Goal: Task Accomplishment & Management: Manage account settings

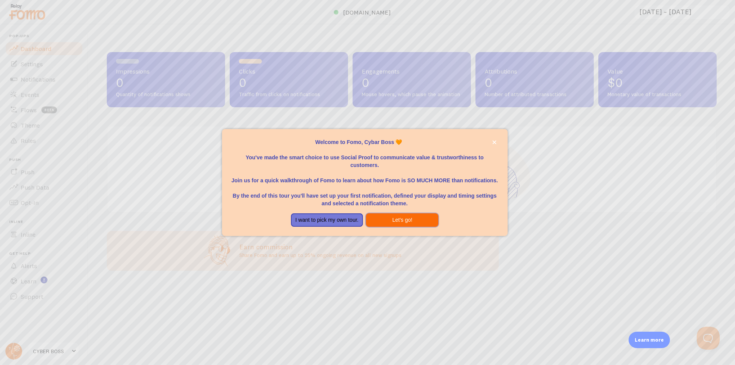
click at [413, 225] on button "Let's go!" at bounding box center [402, 220] width 72 height 14
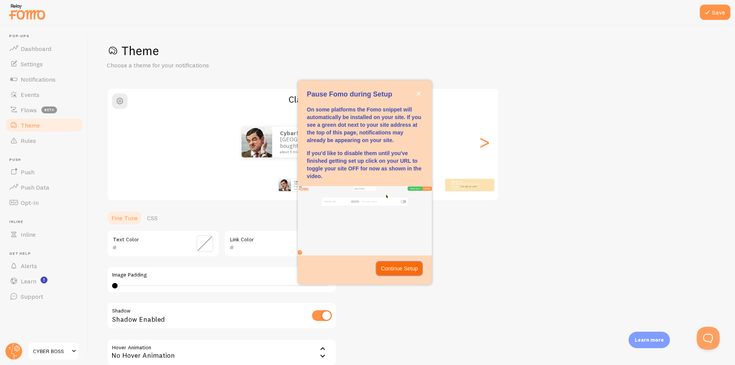
click at [399, 268] on p "Continue Setup" at bounding box center [399, 269] width 37 height 8
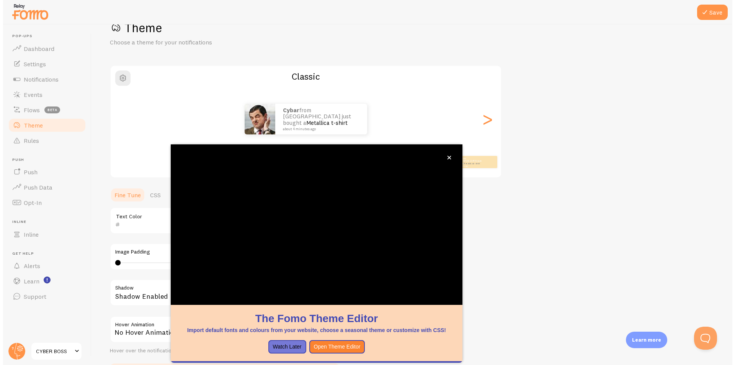
scroll to position [74, 0]
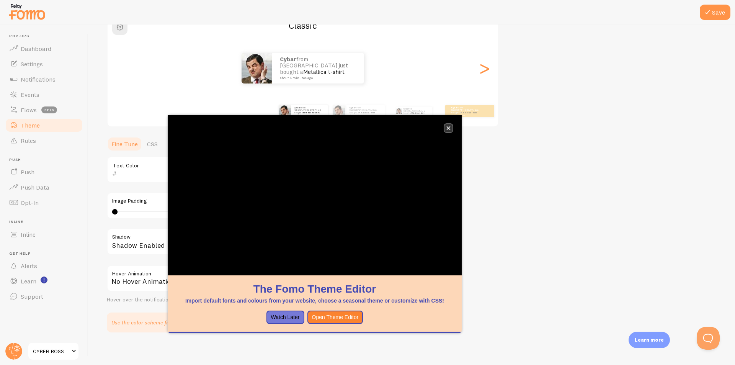
click at [447, 127] on icon "close," at bounding box center [449, 128] width 4 height 4
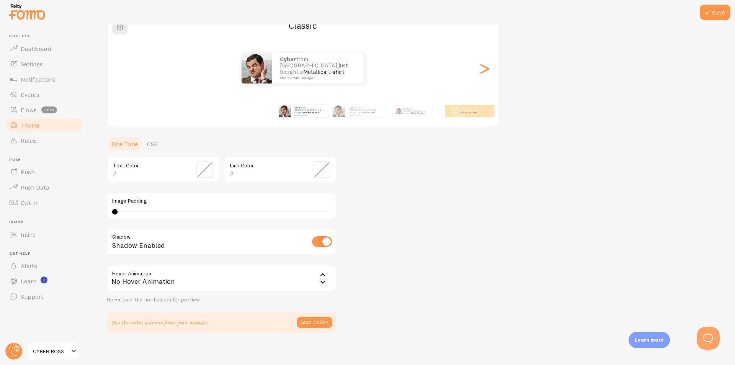
click at [165, 283] on div "No Hover Animation" at bounding box center [222, 278] width 230 height 27
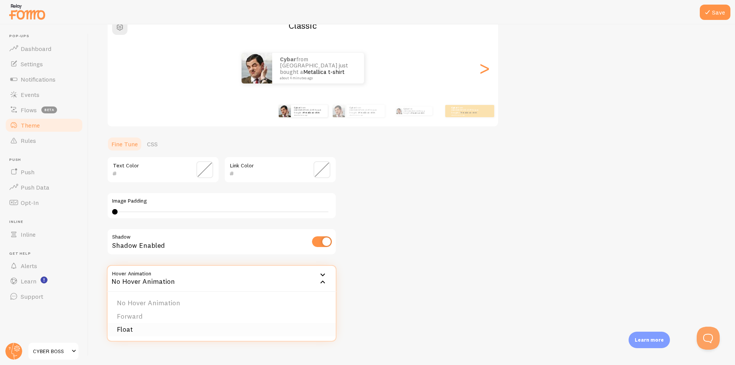
click at [142, 329] on li "Float" at bounding box center [222, 329] width 228 height 13
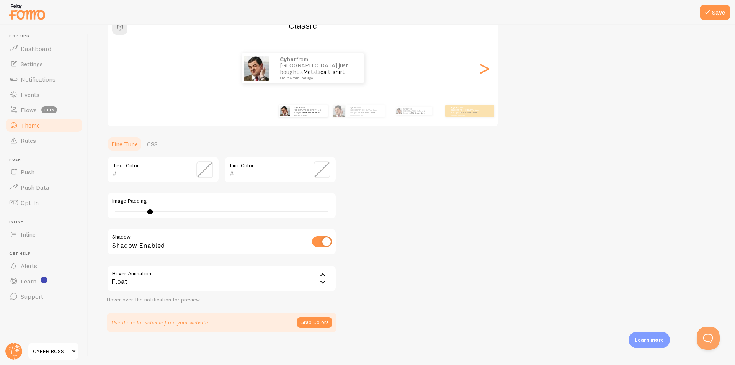
type input "0"
drag, startPoint x: 113, startPoint y: 211, endPoint x: 107, endPoint y: 218, distance: 9.5
click at [107, 218] on div "Image Padding 0" at bounding box center [222, 205] width 230 height 27
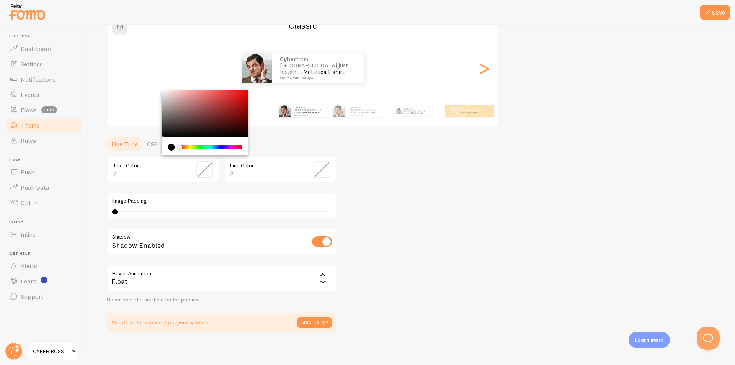
click at [124, 170] on input "text" at bounding box center [152, 173] width 70 height 9
click at [230, 101] on div "Chrome color picker" at bounding box center [205, 113] width 86 height 47
drag, startPoint x: 237, startPoint y: 97, endPoint x: 241, endPoint y: 96, distance: 4.3
click at [241, 96] on div "Chrome color picker" at bounding box center [205, 113] width 86 height 47
click at [217, 146] on div "Chrome color picker" at bounding box center [210, 147] width 61 height 4
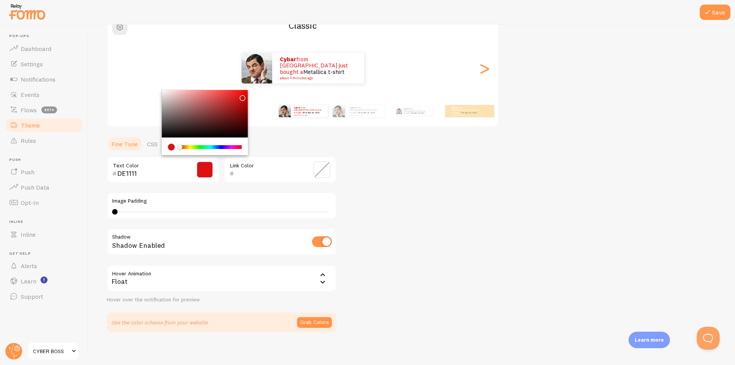
type input "1163DE"
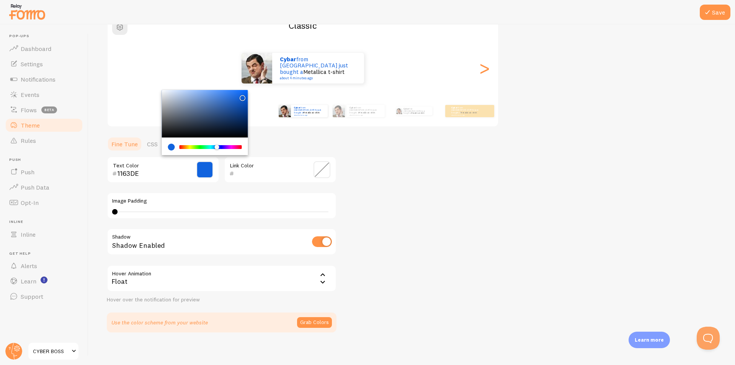
click at [257, 196] on div "Image Padding 0" at bounding box center [222, 205] width 230 height 27
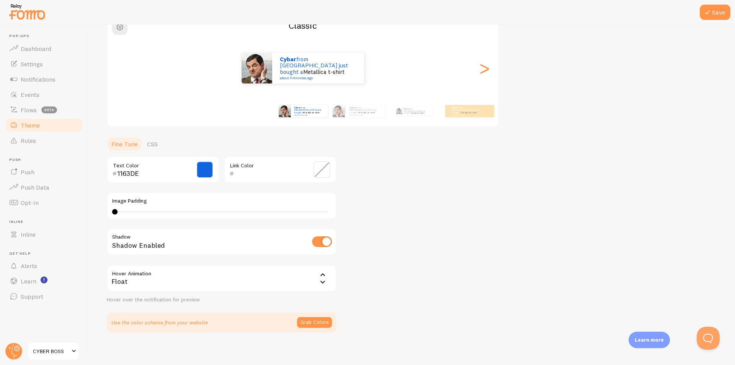
click at [324, 173] on span at bounding box center [322, 169] width 17 height 17
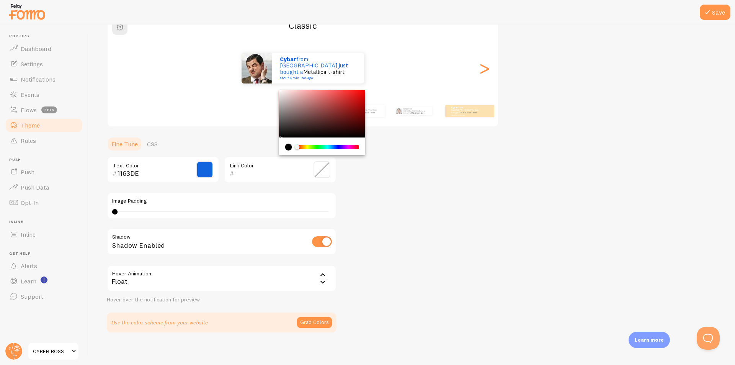
click at [316, 147] on div "Chrome color picker" at bounding box center [328, 147] width 61 height 4
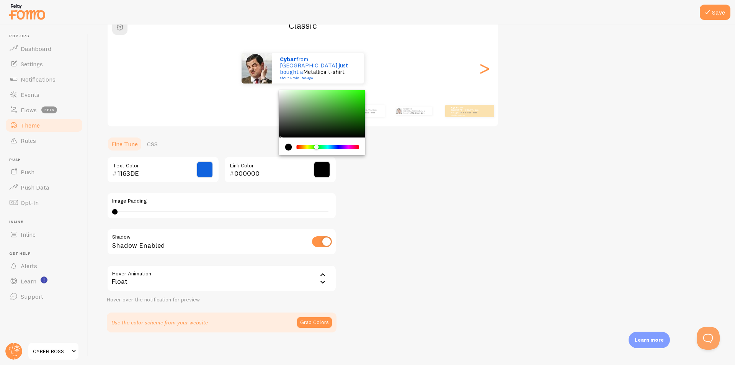
click at [339, 112] on div "Chrome color picker" at bounding box center [322, 113] width 86 height 47
click at [366, 93] on div "Theme Choose a theme for your notifications Classic Cybar from Bangladesh just …" at bounding box center [412, 150] width 610 height 363
type input "20EF00"
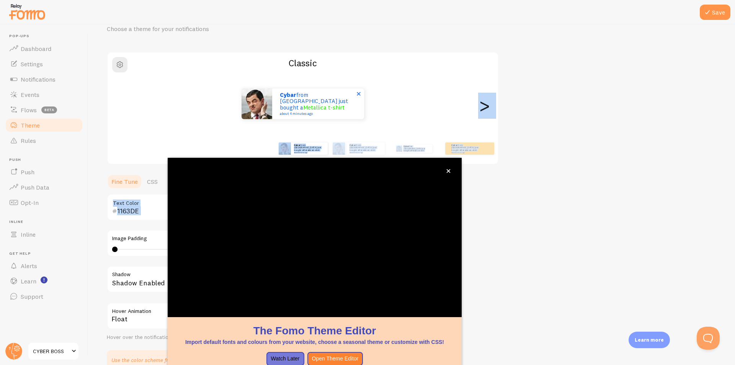
scroll to position [23, 0]
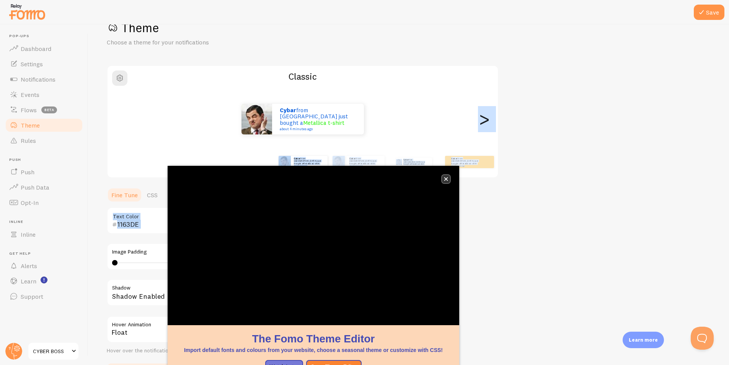
click at [446, 178] on icon "close," at bounding box center [446, 179] width 4 height 4
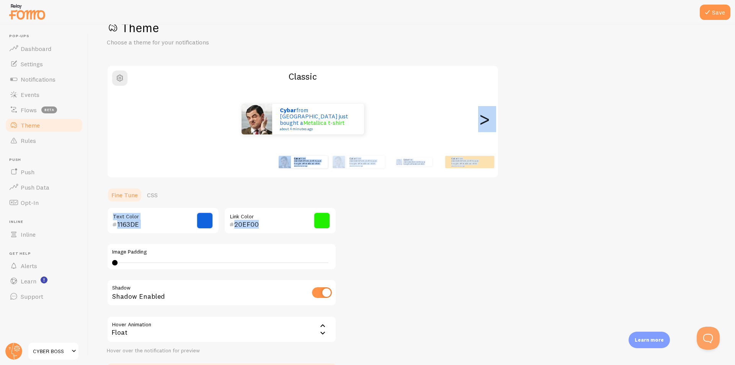
click at [400, 232] on div "Theme Choose a theme for your notifications Classic Cybar from Bangladesh just …" at bounding box center [412, 201] width 610 height 363
click at [155, 197] on link "CSS" at bounding box center [152, 194] width 20 height 15
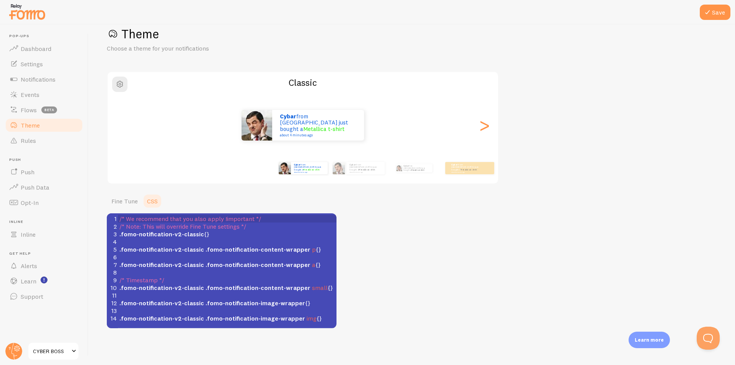
scroll to position [3, 0]
click at [147, 225] on span "/* Note: This will override Fine Tune settings */" at bounding box center [182, 226] width 127 height 8
click at [151, 218] on span "/* We recommend that you also apply !important */" at bounding box center [190, 219] width 142 height 8
click at [147, 231] on span ".fomo-notification-v2-classic" at bounding box center [161, 234] width 85 height 8
click at [146, 251] on span ".fomo-notification-v2-classic" at bounding box center [161, 249] width 85 height 8
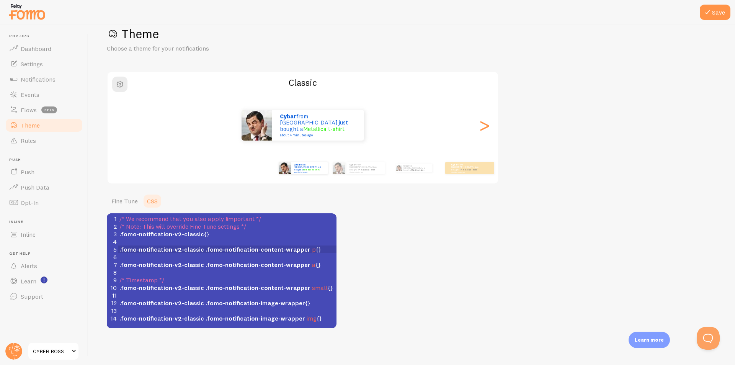
click at [151, 267] on span ".fomo-notification-v2-classic" at bounding box center [161, 265] width 85 height 8
click at [147, 284] on span ".fomo-notification-v2-classic" at bounding box center [161, 288] width 85 height 8
click at [145, 292] on pre "​" at bounding box center [230, 295] width 224 height 8
click at [383, 291] on div "Theme Choose a theme for your notifications Classic Cybar from Bangladesh just …" at bounding box center [412, 177] width 610 height 302
click at [176, 301] on span ".fomo-notification-v2-classic" at bounding box center [161, 303] width 85 height 8
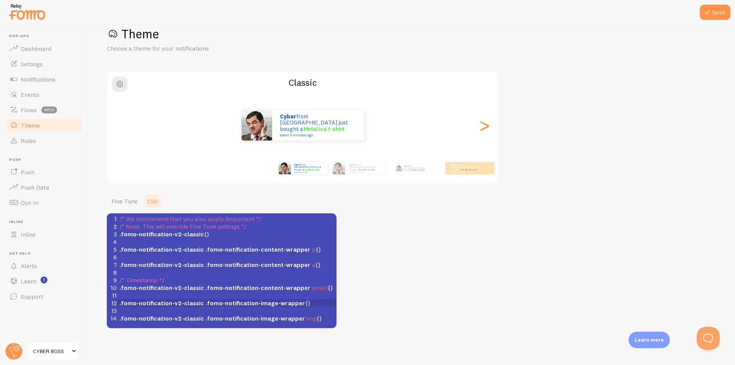
click at [176, 301] on span ".fomo-notification-v2-classic" at bounding box center [161, 303] width 85 height 8
click at [184, 177] on div "Cybar from Bangladesh just bought a Metallica t-shirt about 4 minutes ago Cybar…" at bounding box center [303, 168] width 440 height 31
click at [118, 206] on link "Fine Tune" at bounding box center [125, 200] width 36 height 15
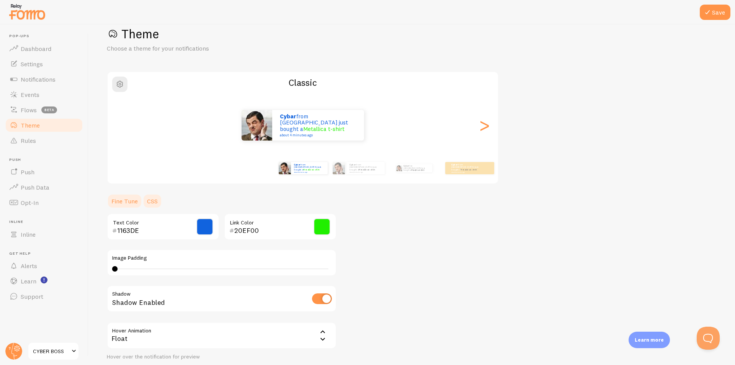
click at [151, 200] on link "CSS" at bounding box center [152, 200] width 20 height 15
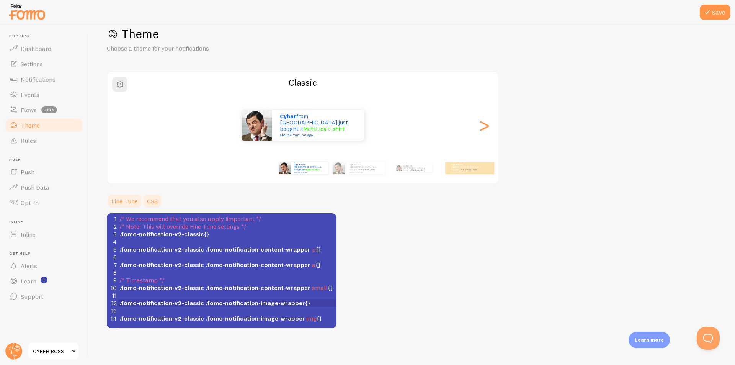
click at [123, 200] on link "Fine Tune" at bounding box center [125, 200] width 36 height 15
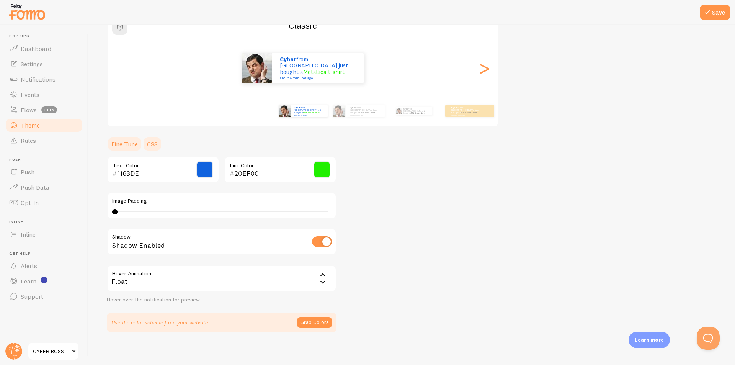
scroll to position [78, 0]
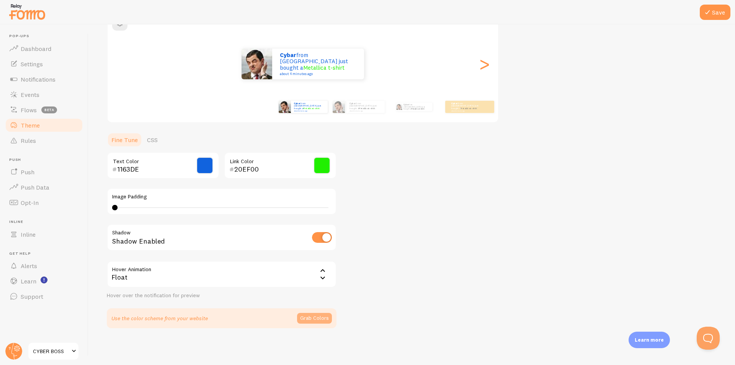
click at [319, 318] on button "Grab Colors" at bounding box center [314, 318] width 35 height 11
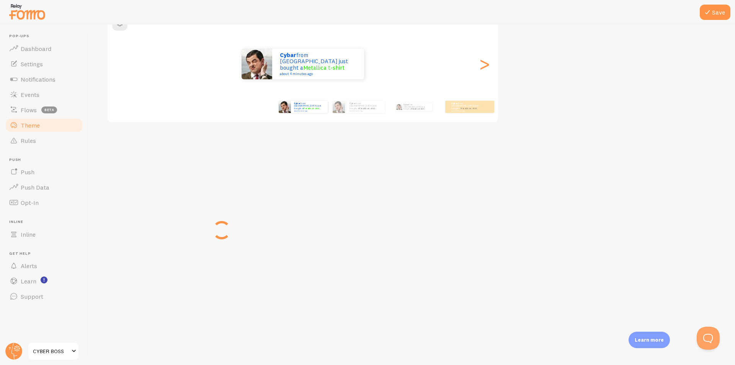
scroll to position [75, 0]
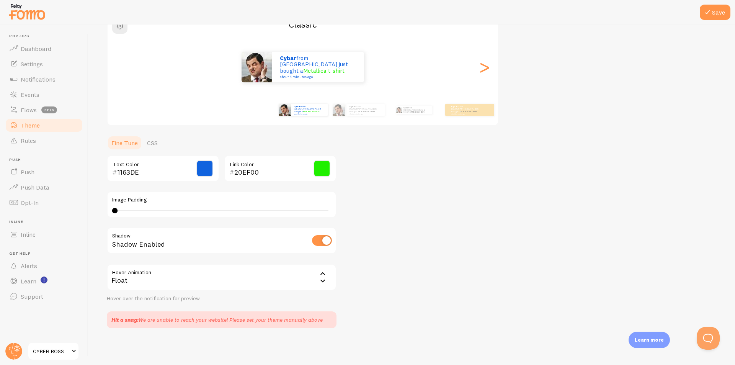
click at [130, 168] on input "1163DE" at bounding box center [152, 172] width 70 height 9
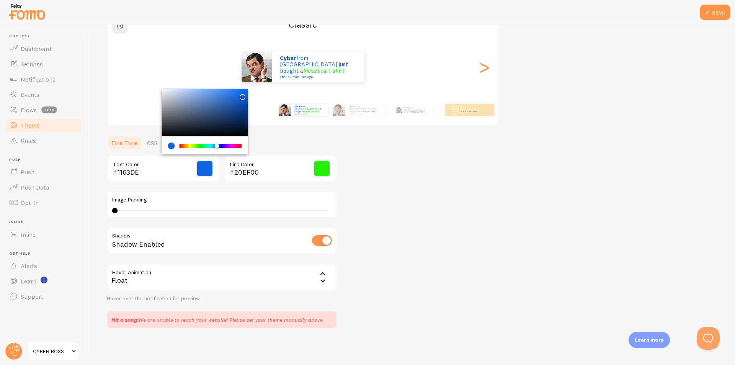
click at [227, 102] on div "Chrome color picker" at bounding box center [205, 112] width 86 height 47
click at [226, 93] on div "Chrome color picker" at bounding box center [205, 112] width 86 height 47
type input "000000"
drag, startPoint x: 229, startPoint y: 93, endPoint x: 163, endPoint y: 154, distance: 90.8
click at [163, 154] on section "Fine Tune CSS 000000 Text Color 20EF00 Link Color Image Padding 0 Shadow Shadow…" at bounding box center [222, 231] width 230 height 193
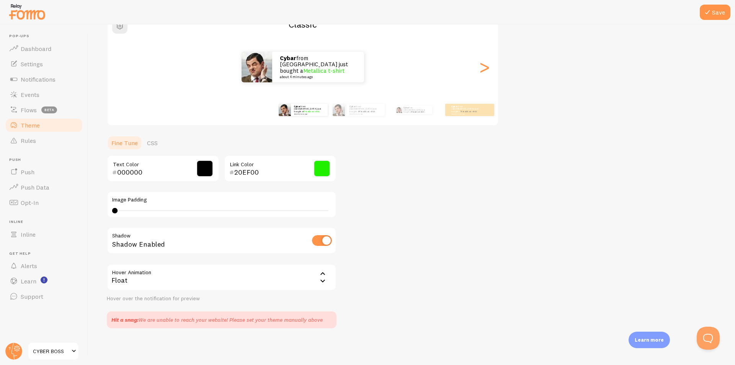
click at [217, 193] on div "Image Padding 0" at bounding box center [222, 204] width 230 height 27
click at [411, 219] on div "Theme Choose a theme for your notifications Classic Cybar from Bangladesh just …" at bounding box center [412, 148] width 610 height 360
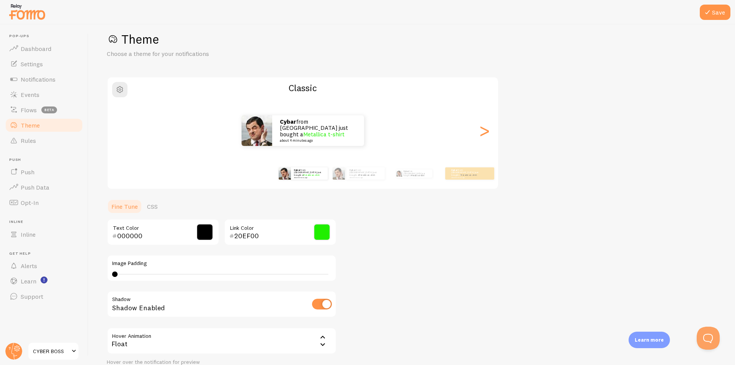
scroll to position [0, 0]
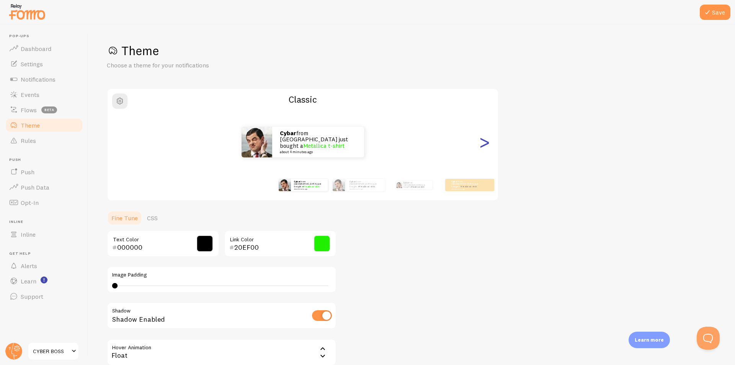
click at [486, 143] on div ">" at bounding box center [484, 141] width 9 height 55
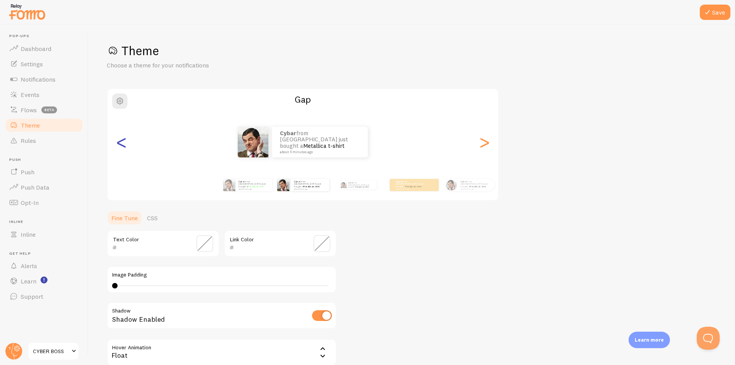
click at [125, 149] on div "<" at bounding box center [121, 141] width 9 height 55
type input "000000"
type input "20EF00"
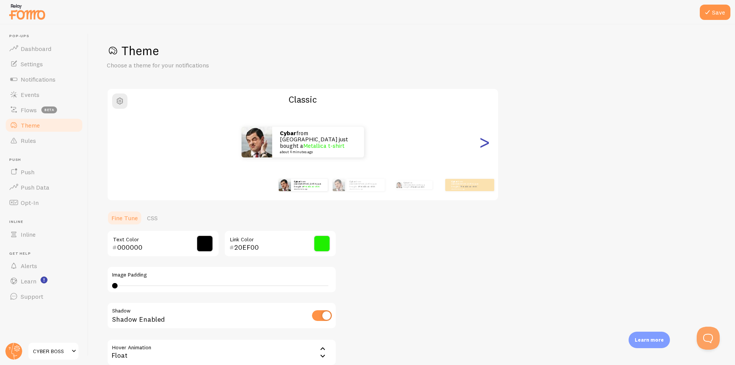
click at [485, 150] on div ">" at bounding box center [484, 141] width 9 height 55
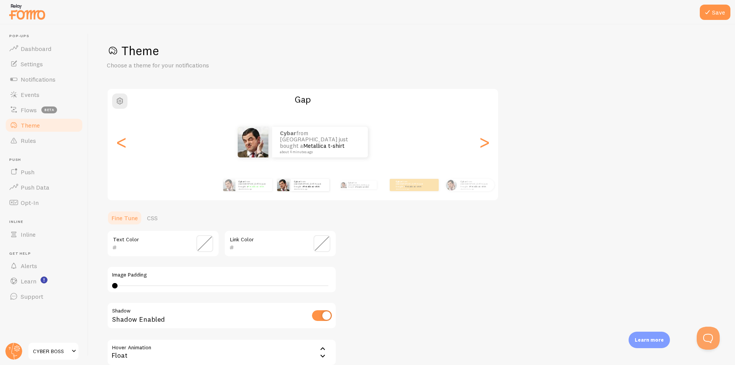
click at [492, 147] on div "Cybar from Bangladesh just bought a Metallica t-shirt about 4 minutes ago" at bounding box center [303, 142] width 391 height 31
click at [489, 147] on div ">" at bounding box center [484, 141] width 9 height 55
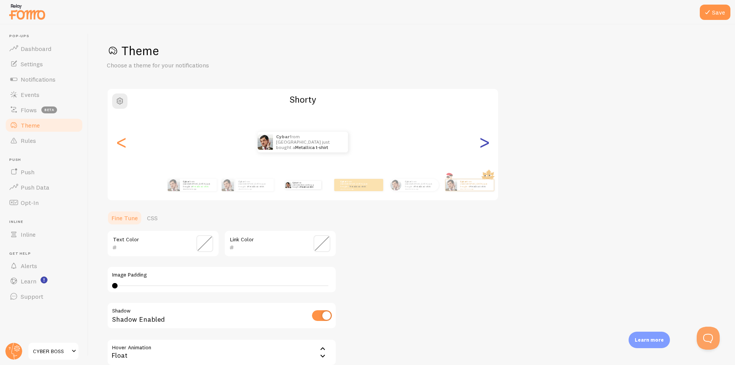
click at [487, 146] on div ">" at bounding box center [484, 141] width 9 height 55
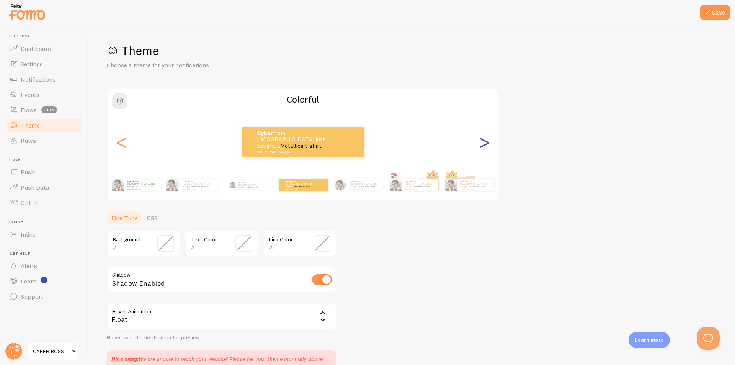
click at [487, 144] on div ">" at bounding box center [484, 141] width 9 height 55
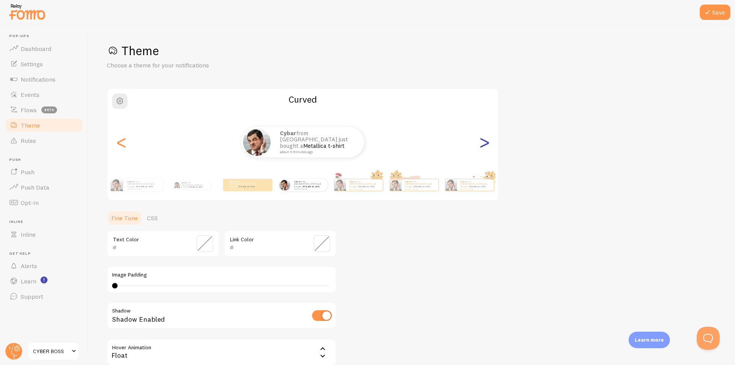
click at [487, 143] on div ">" at bounding box center [484, 141] width 9 height 55
type input "0"
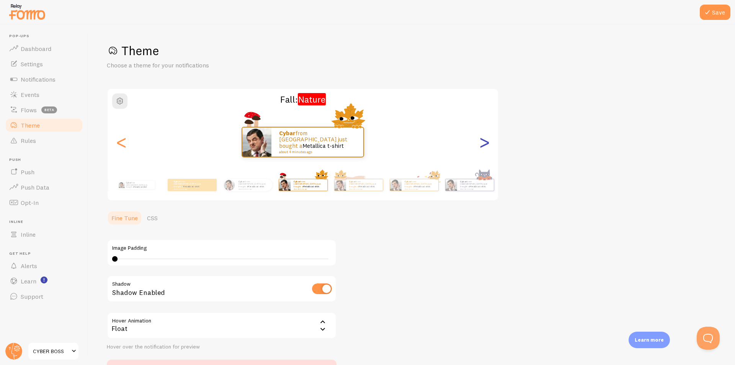
click at [487, 143] on div ">" at bounding box center [484, 141] width 9 height 55
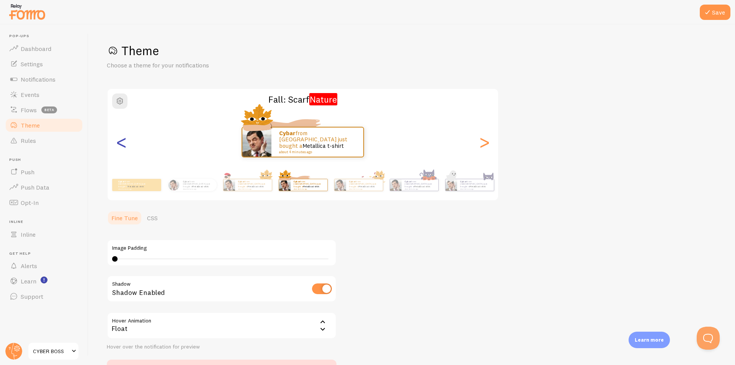
click at [124, 147] on div "<" at bounding box center [121, 141] width 9 height 55
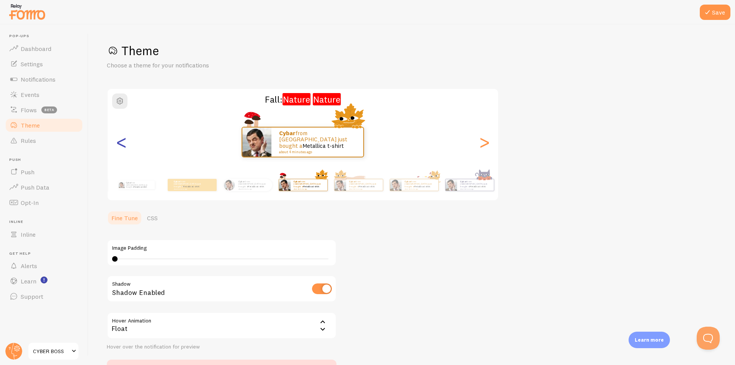
click at [124, 147] on div "<" at bounding box center [121, 141] width 9 height 55
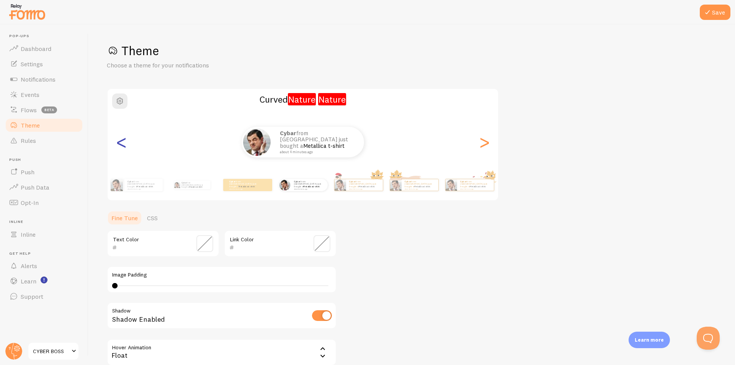
click at [124, 147] on div "<" at bounding box center [121, 141] width 9 height 55
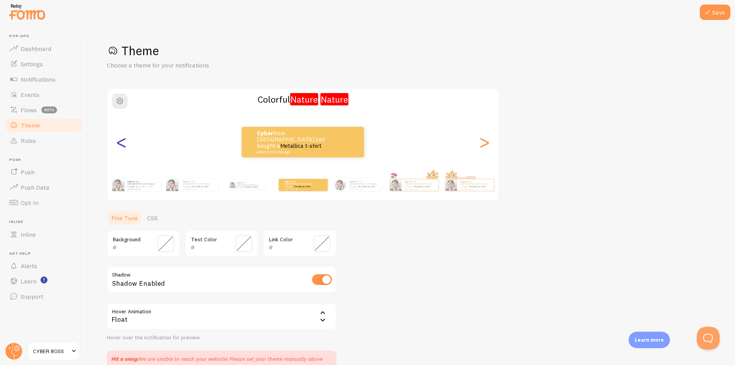
click at [124, 147] on div "<" at bounding box center [121, 141] width 9 height 55
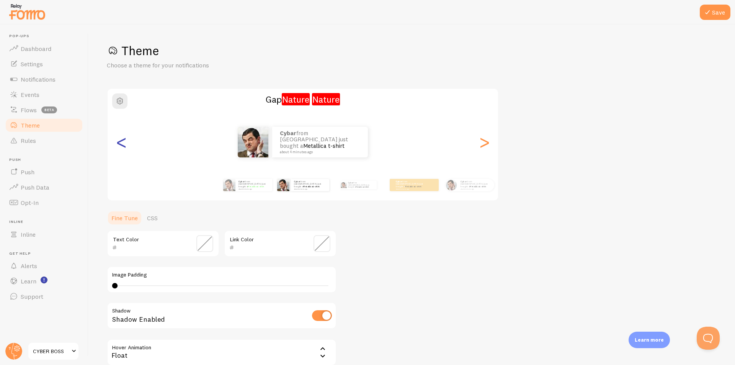
click at [124, 147] on div "<" at bounding box center [121, 141] width 9 height 55
type input "000000"
type input "20EF00"
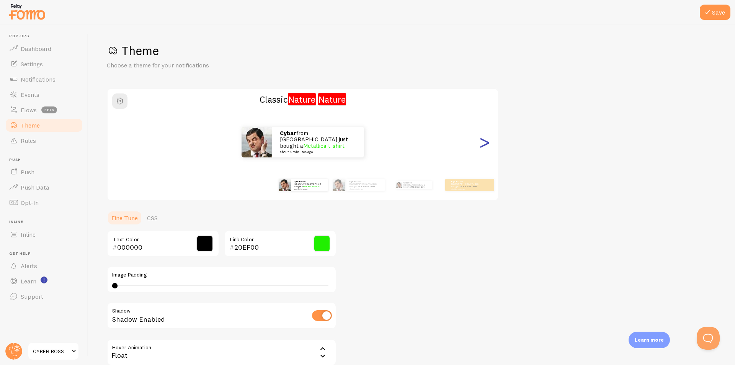
click at [485, 149] on div ">" at bounding box center [484, 141] width 9 height 55
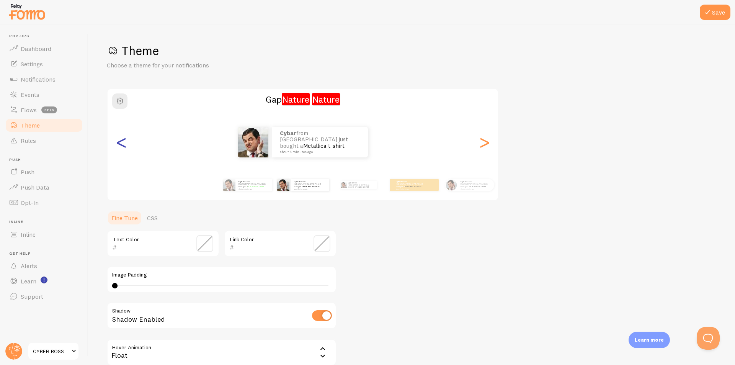
click at [125, 148] on div "<" at bounding box center [121, 141] width 9 height 55
type input "000000"
type input "20EF00"
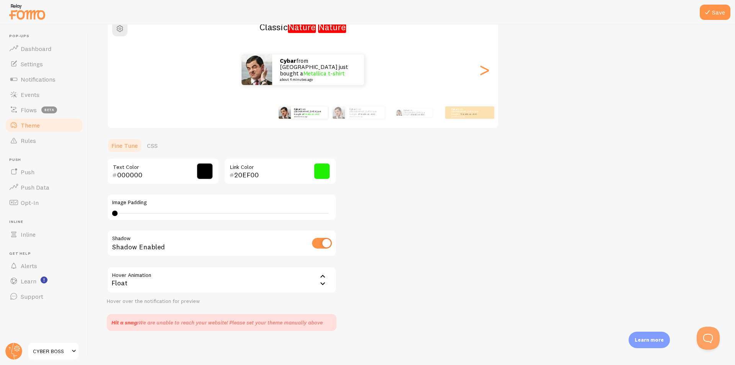
scroll to position [75, 0]
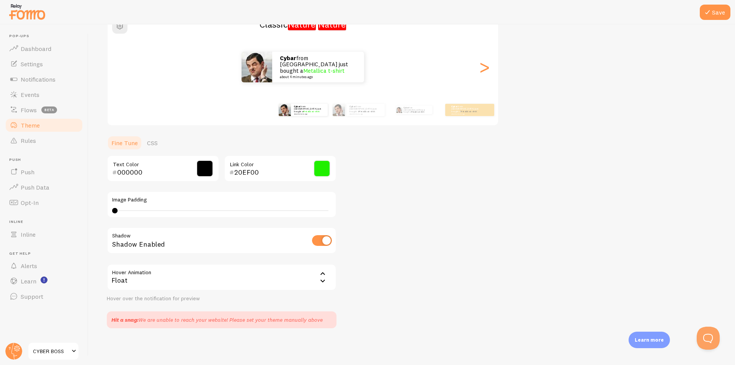
click at [713, 15] on button "Save" at bounding box center [715, 12] width 31 height 15
click at [316, 279] on div "Float" at bounding box center [222, 277] width 230 height 27
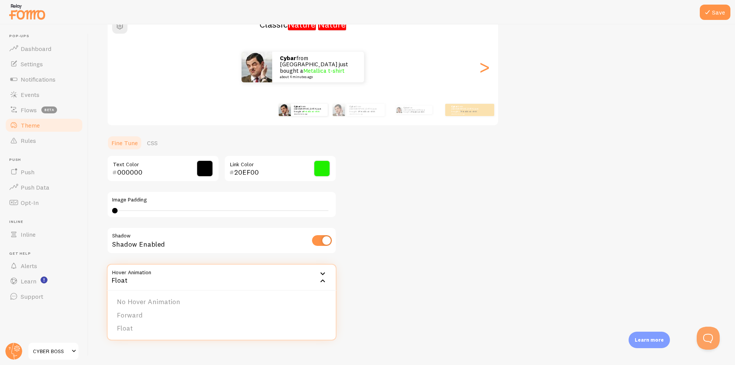
click at [443, 259] on div "Theme Choose a theme for your notifications Classic Nature Nature Cybar from Ba…" at bounding box center [412, 148] width 610 height 360
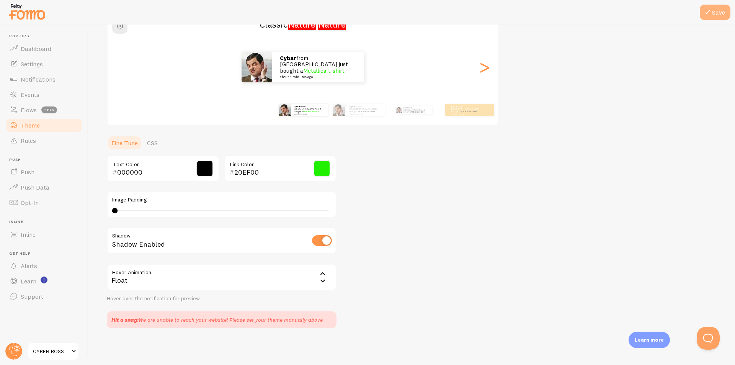
click at [710, 20] on button "Save" at bounding box center [715, 12] width 31 height 15
click at [711, 14] on icon at bounding box center [707, 12] width 9 height 9
click at [24, 174] on span "Push" at bounding box center [28, 172] width 14 height 8
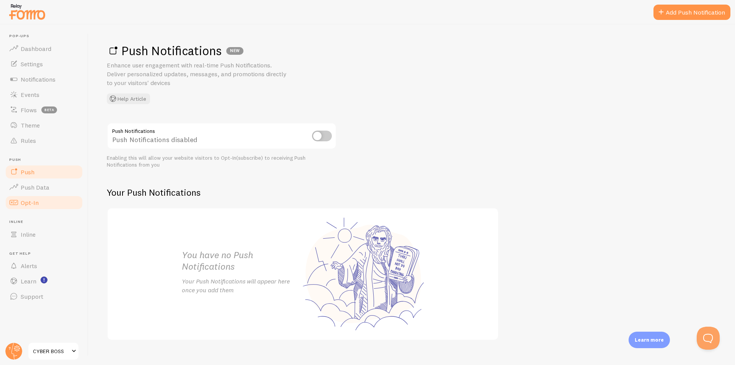
click at [24, 197] on link "Opt-In" at bounding box center [44, 202] width 79 height 15
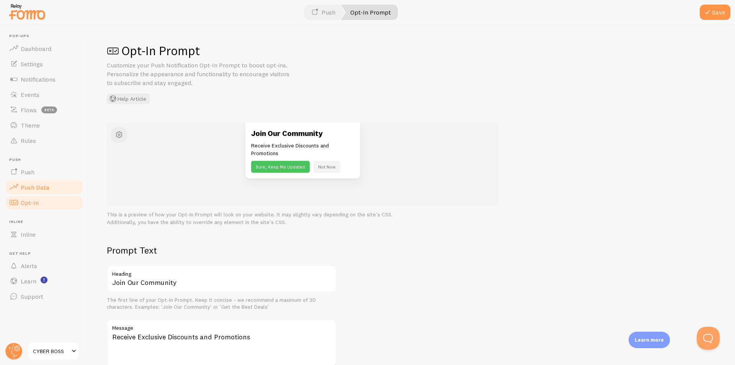
click at [28, 188] on span "Push Data" at bounding box center [35, 187] width 29 height 8
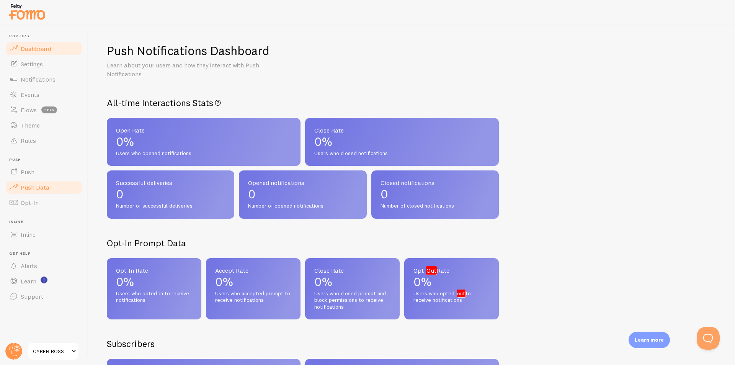
click at [36, 53] on link "Dashboard" at bounding box center [44, 48] width 79 height 15
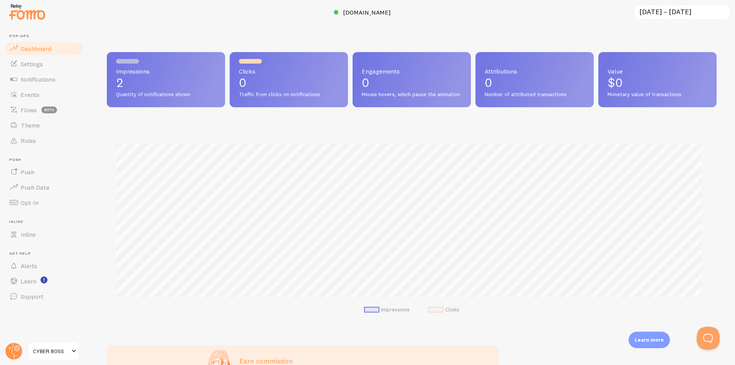
scroll to position [201, 604]
click at [43, 82] on span "Notifications" at bounding box center [38, 79] width 35 height 8
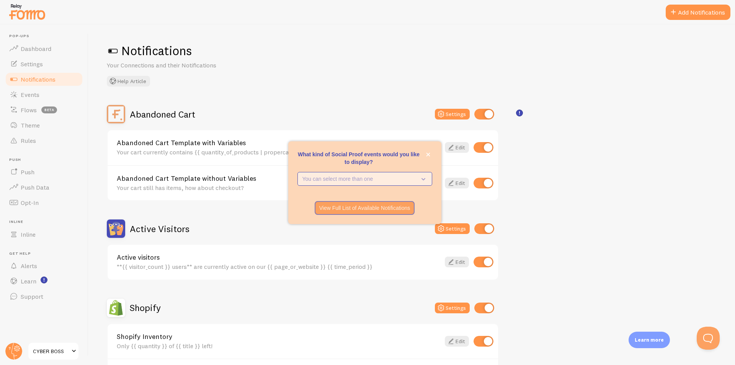
click at [342, 178] on p "You can select more than one" at bounding box center [360, 179] width 114 height 8
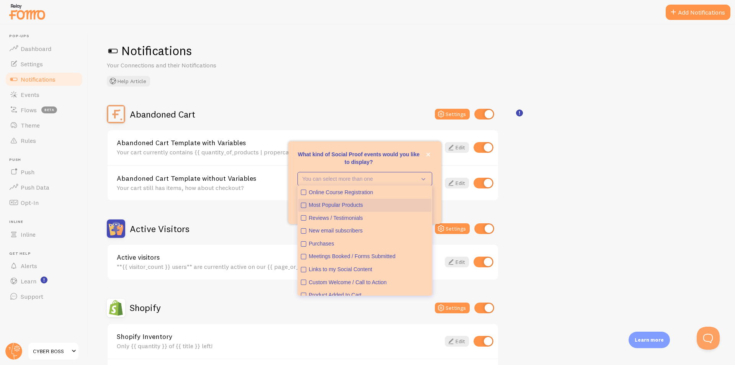
click at [304, 204] on icon "Most Popular Products" at bounding box center [303, 205] width 5 height 5
click at [334, 164] on p "What kind of Social Proof events would you like to display?" at bounding box center [365, 157] width 135 height 15
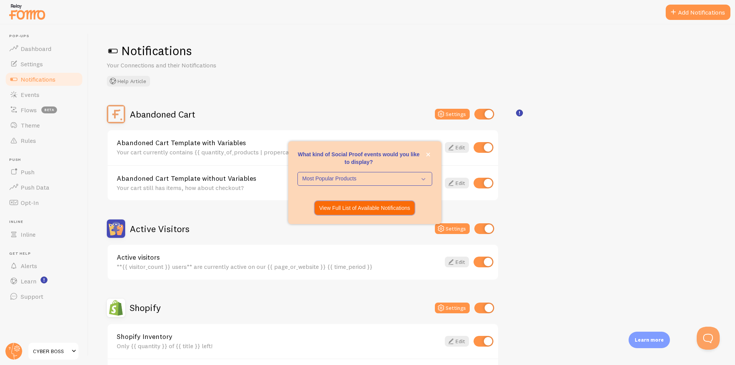
click at [382, 209] on p "View Full List of Available Notifications" at bounding box center [364, 208] width 91 height 8
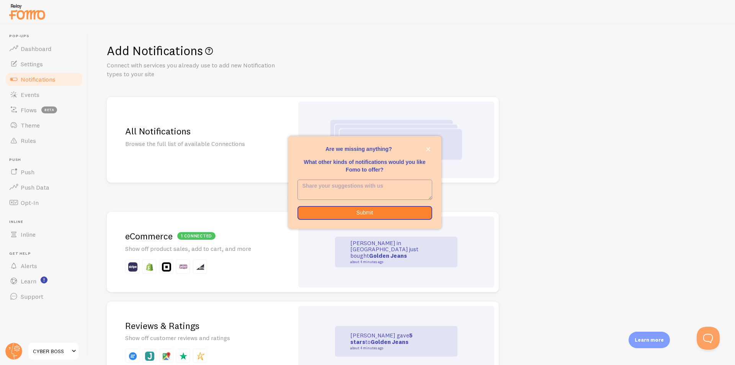
click at [367, 190] on textarea "<p>Are we missing anything? </p><p></p><p>What other kinds of notifications wou…" at bounding box center [365, 190] width 134 height 20
click at [362, 217] on button "Submit" at bounding box center [365, 213] width 135 height 14
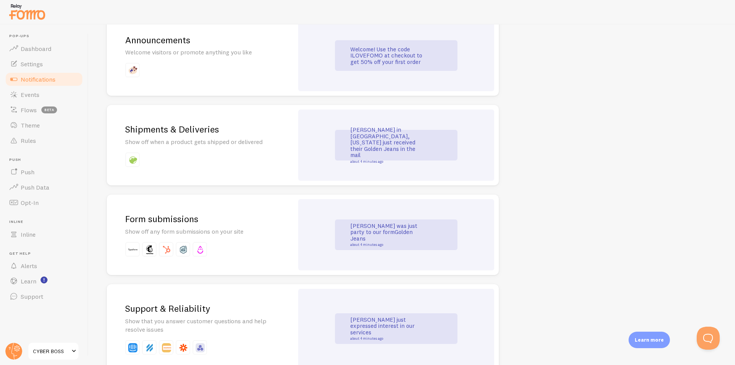
scroll to position [562, 0]
click at [15, 48] on span at bounding box center [13, 48] width 9 height 9
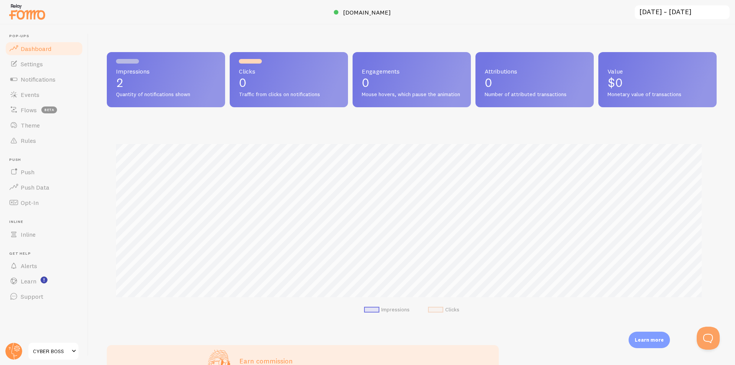
scroll to position [201, 604]
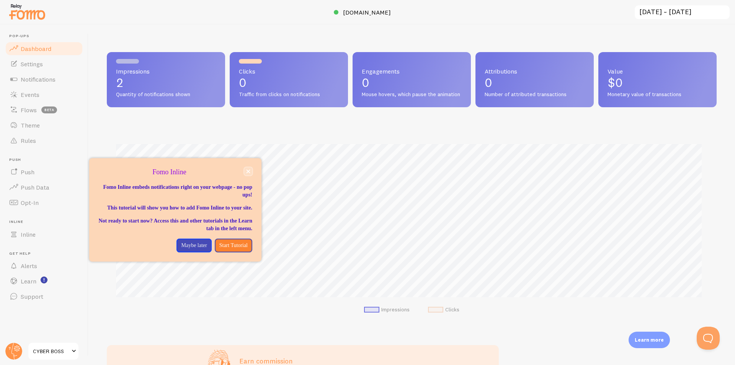
click at [251, 170] on button "close," at bounding box center [248, 171] width 8 height 8
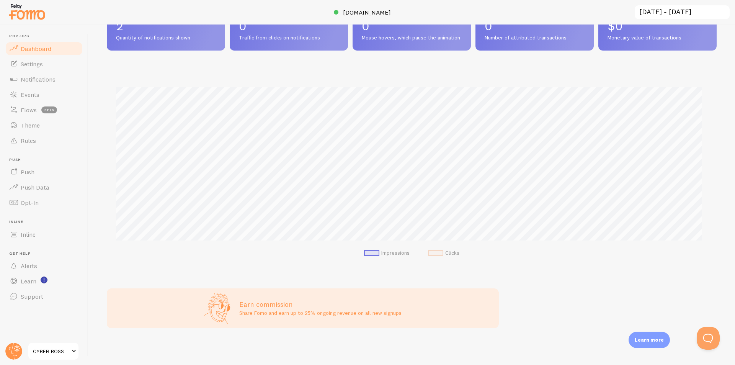
scroll to position [64, 0]
click at [307, 312] on p "Share Fomo and earn up to 25% ongoing revenue on all new signups" at bounding box center [320, 313] width 162 height 8
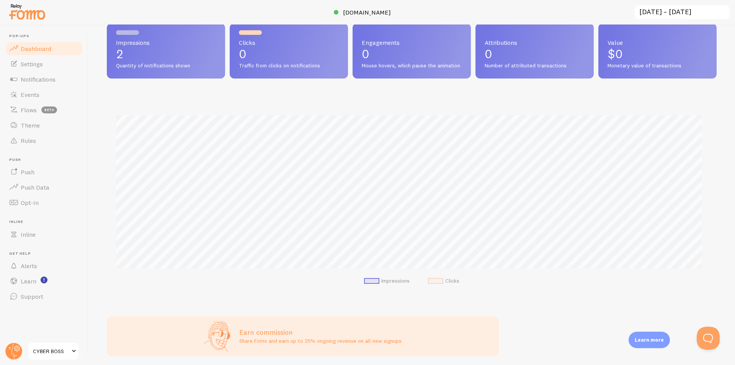
scroll to position [0, 0]
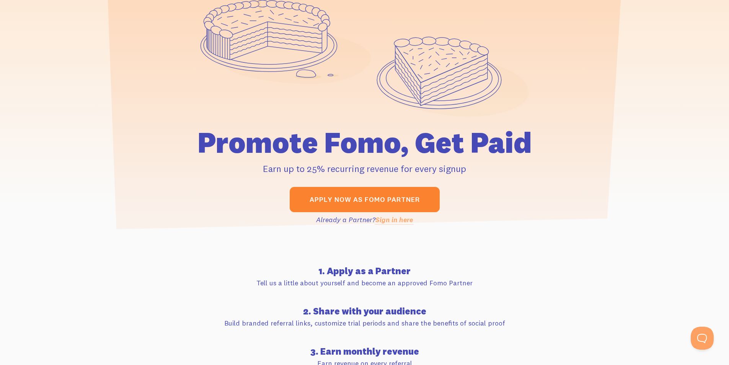
click at [378, 201] on link "Apply now as Fomo Partner" at bounding box center [365, 199] width 150 height 25
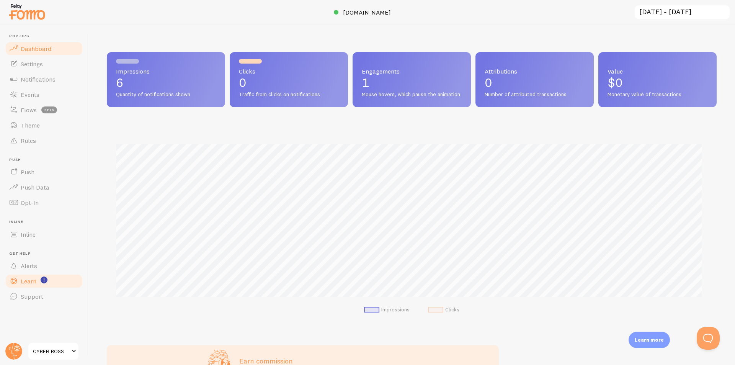
click at [29, 281] on span "Learn" at bounding box center [29, 281] width 16 height 8
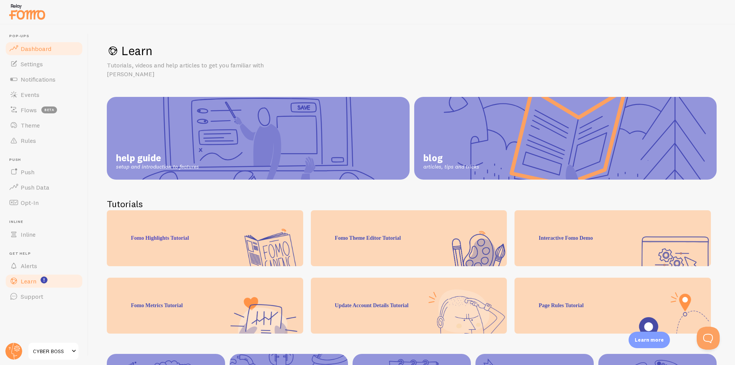
click at [32, 53] on link "Dashboard" at bounding box center [44, 48] width 79 height 15
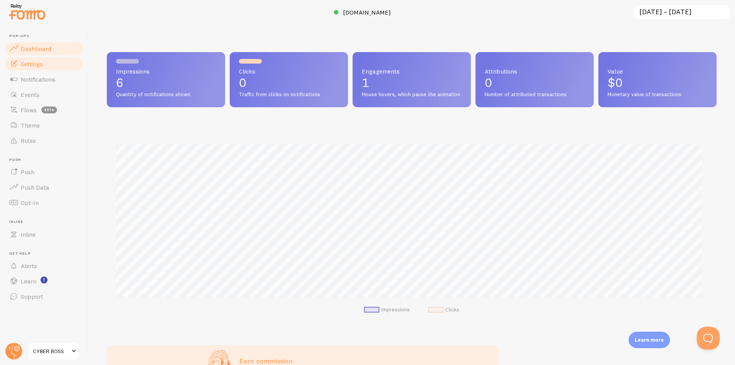
scroll to position [201, 604]
